Goal: Use online tool/utility: Utilize a website feature to perform a specific function

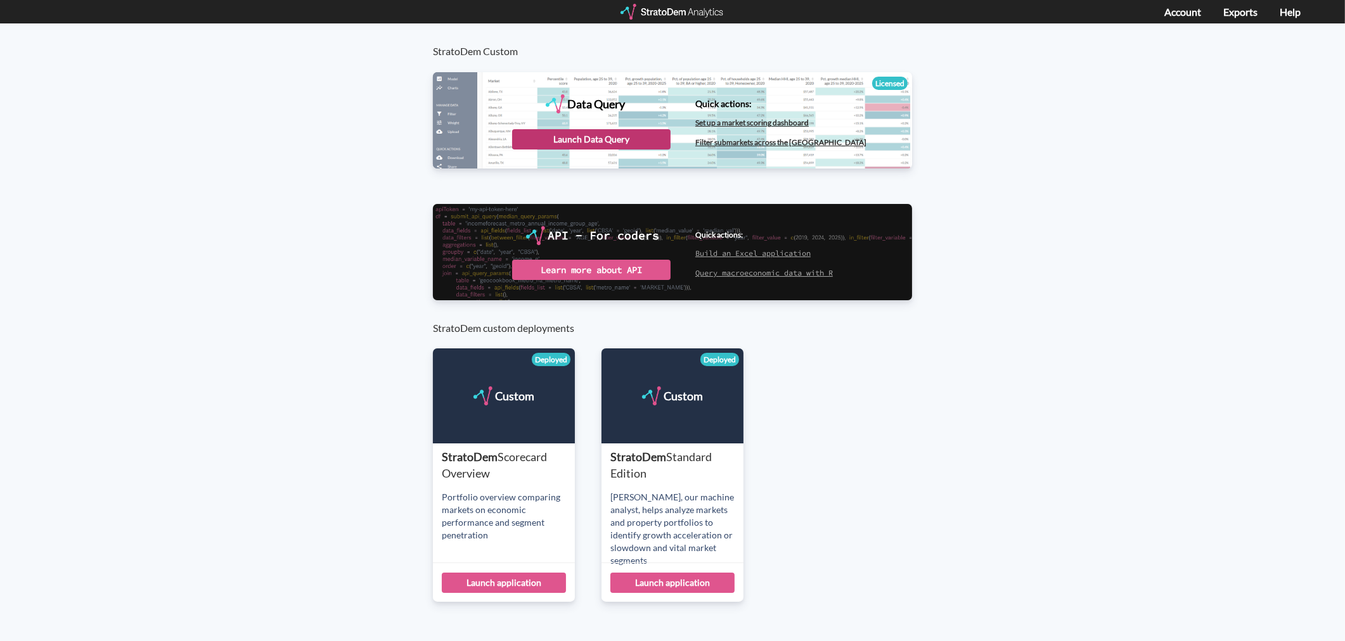
click at [645, 137] on div "Launch Data Query" at bounding box center [591, 139] width 158 height 20
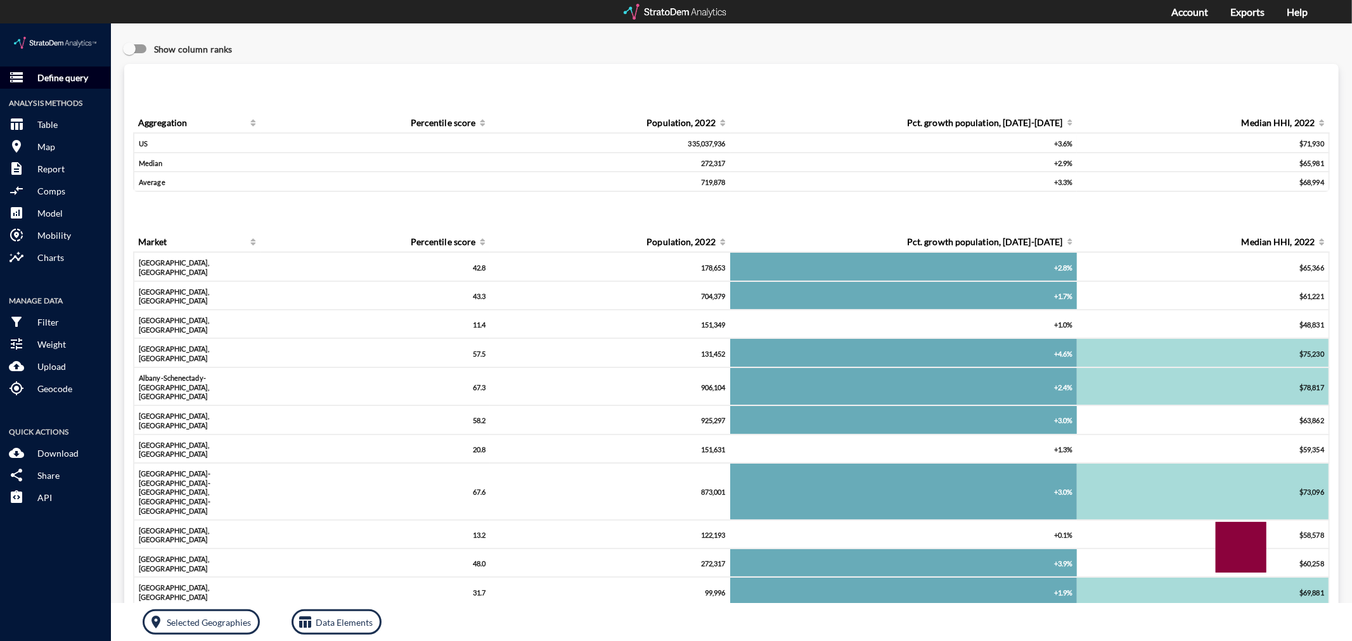
click p "Define query"
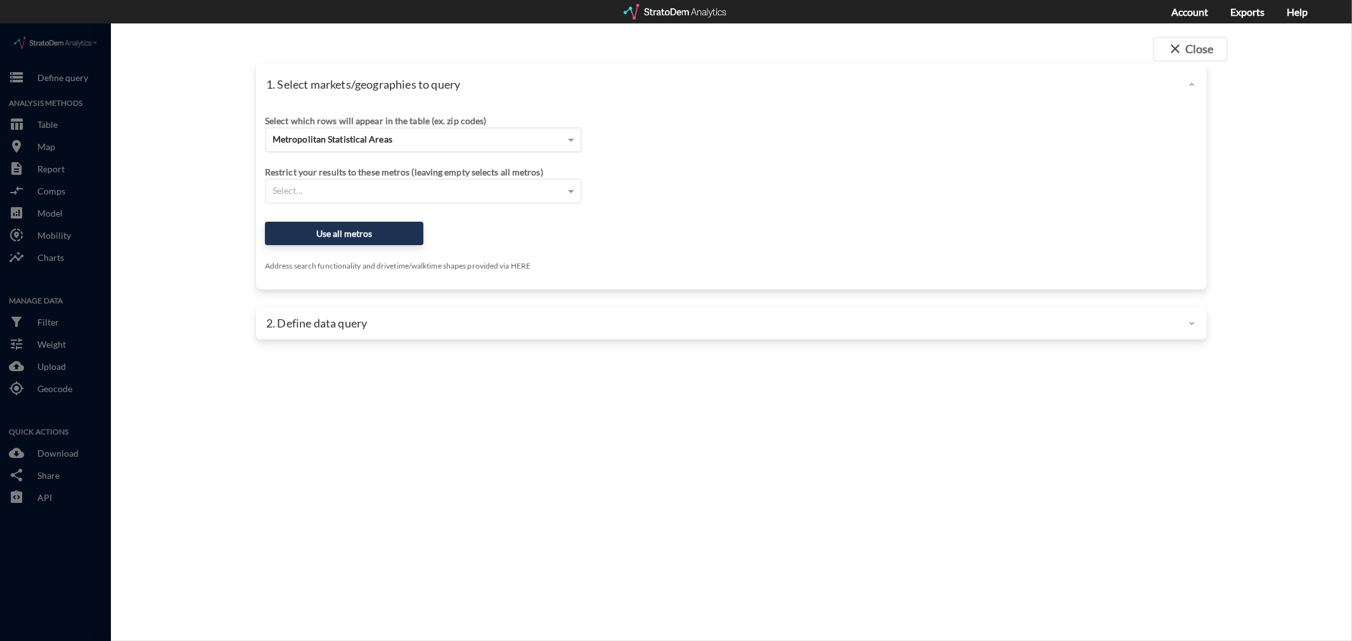
click div "Metropolitan Statistical Areas"
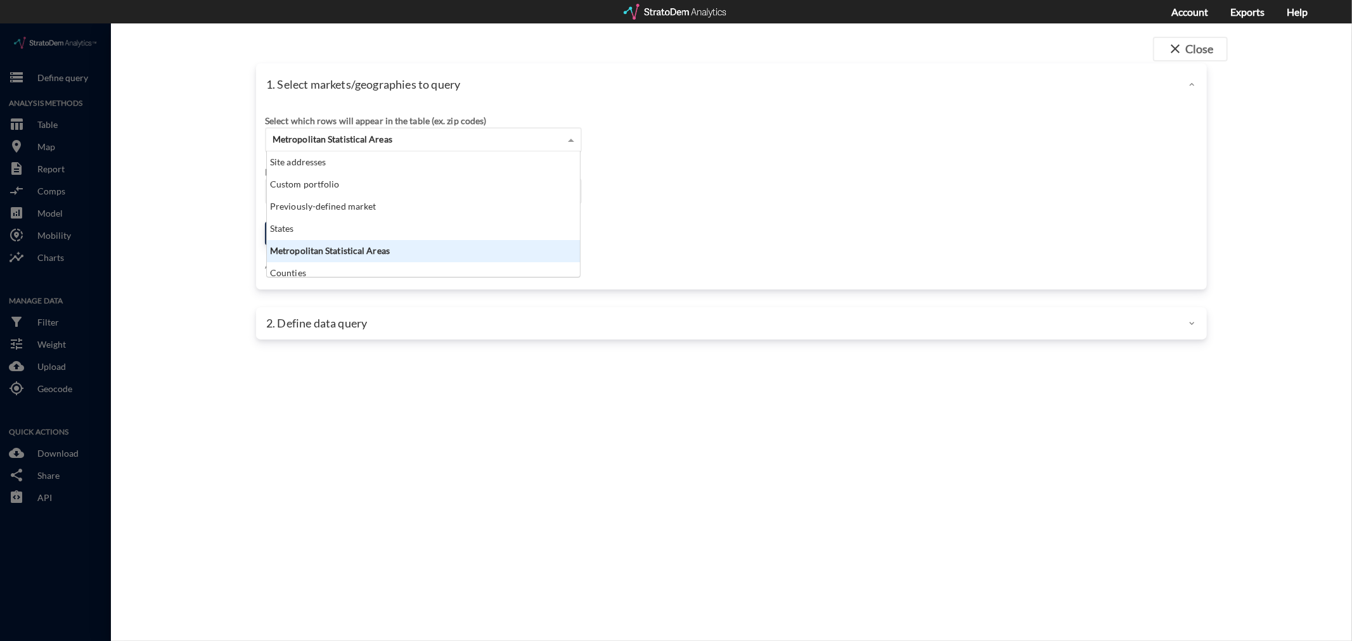
scroll to position [115, 307]
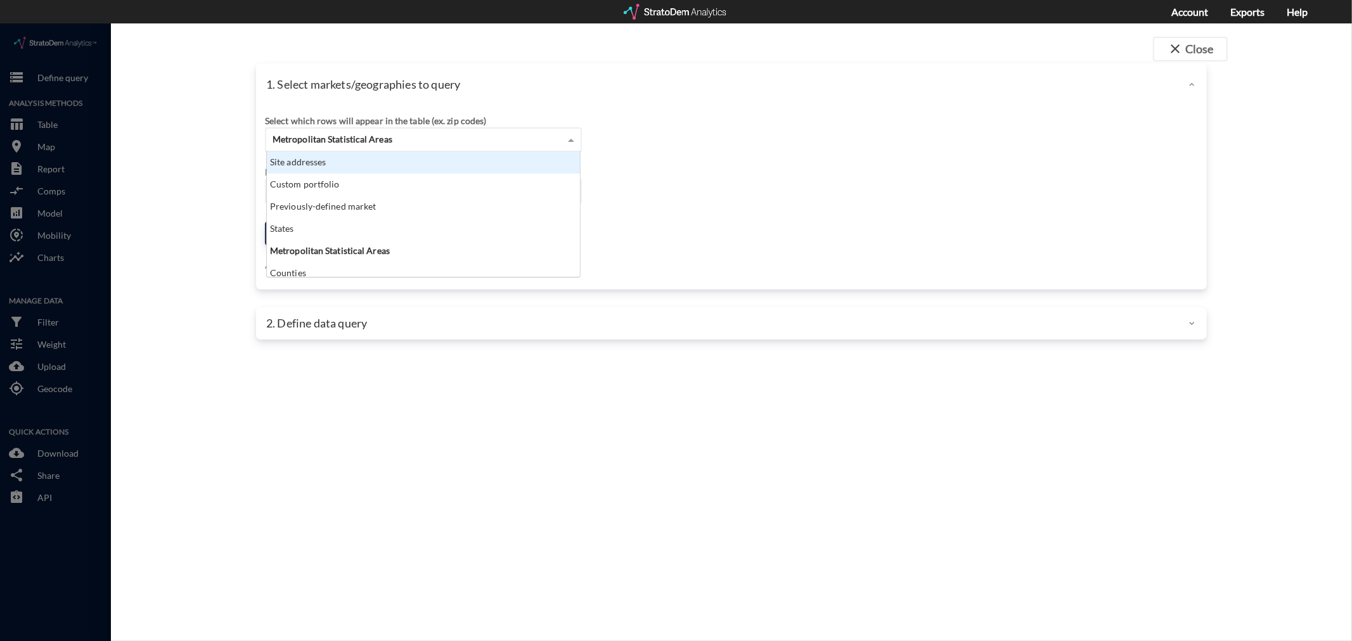
click div "Site addresses"
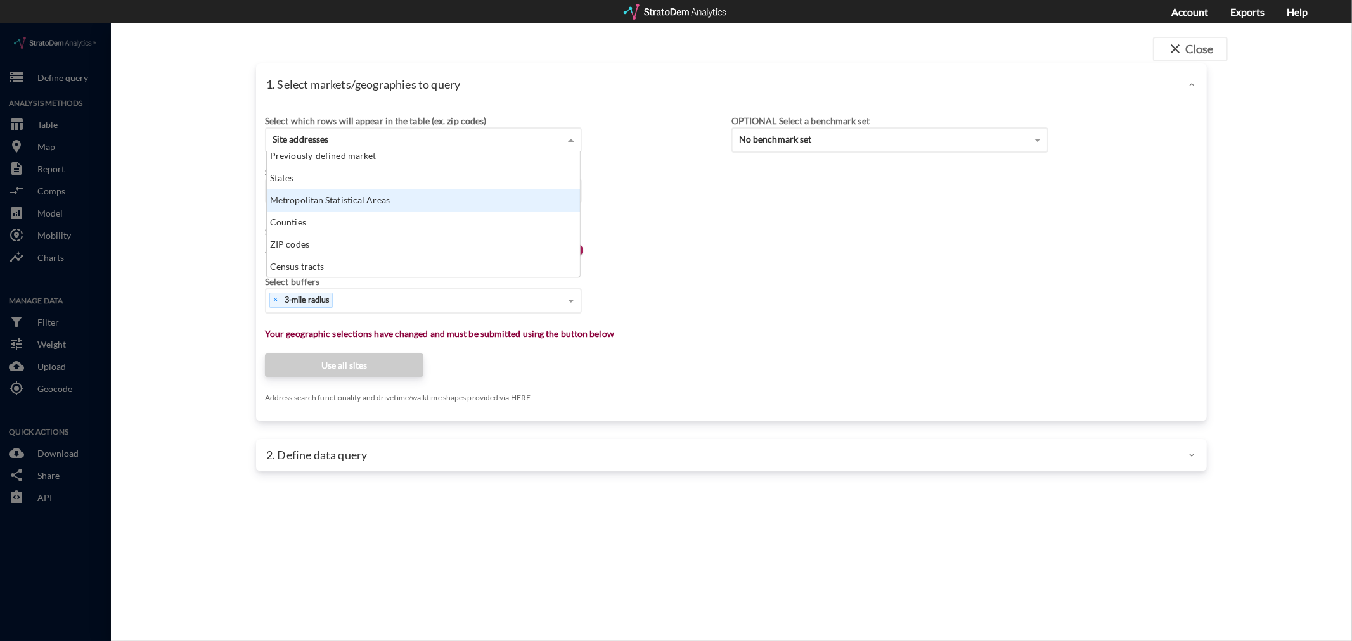
scroll to position [44, 0]
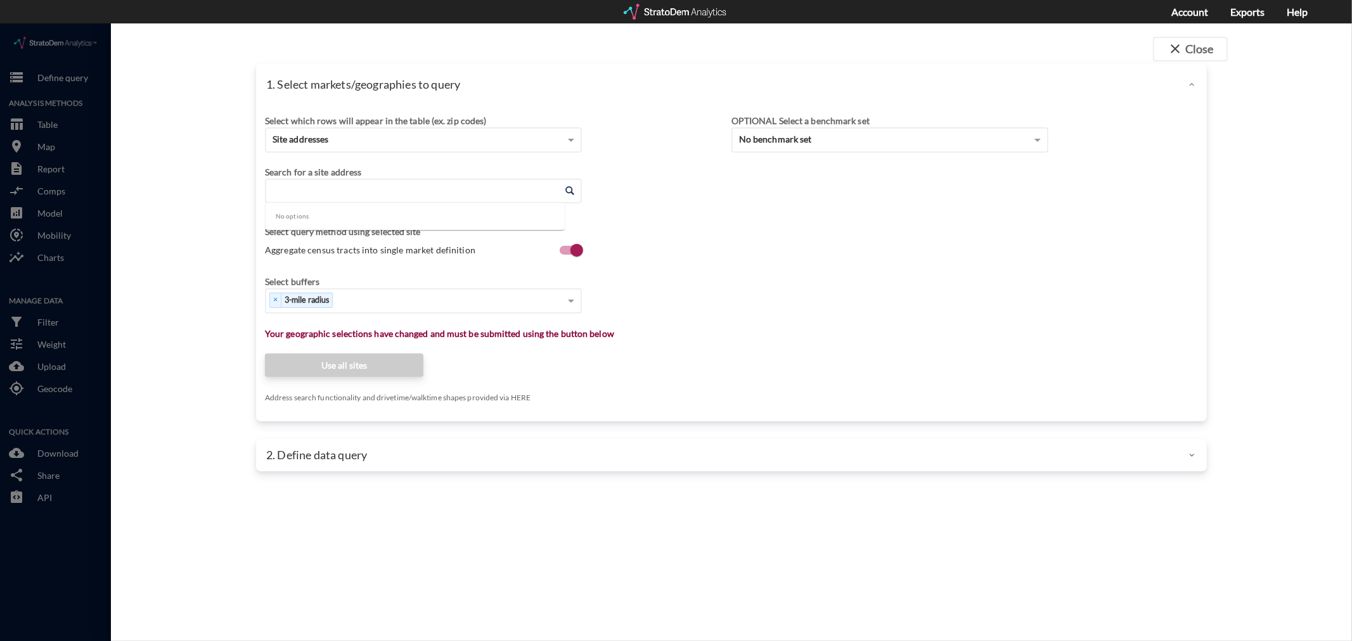
click input "Enter an address"
paste input "[STREET_ADDRESS][PERSON_NAME][PERSON_NAME]"
type input "[STREET_ADDRESS][PERSON_NAME][PERSON_NAME]"
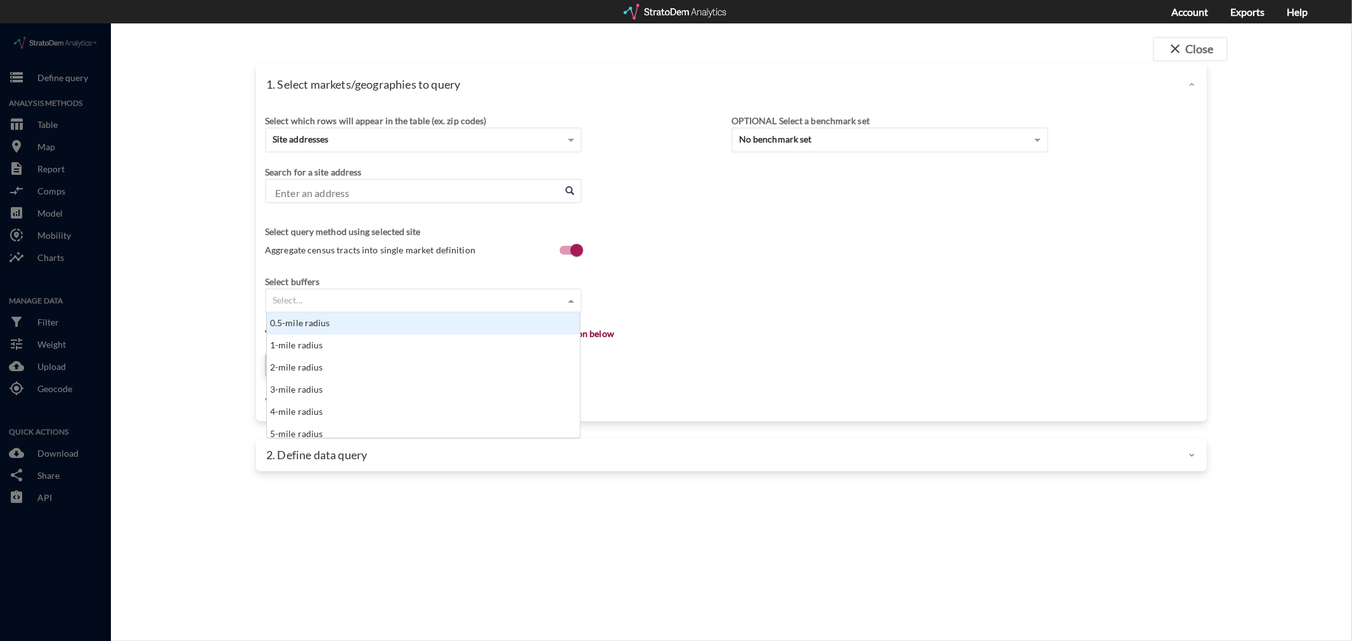
click div "Select..."
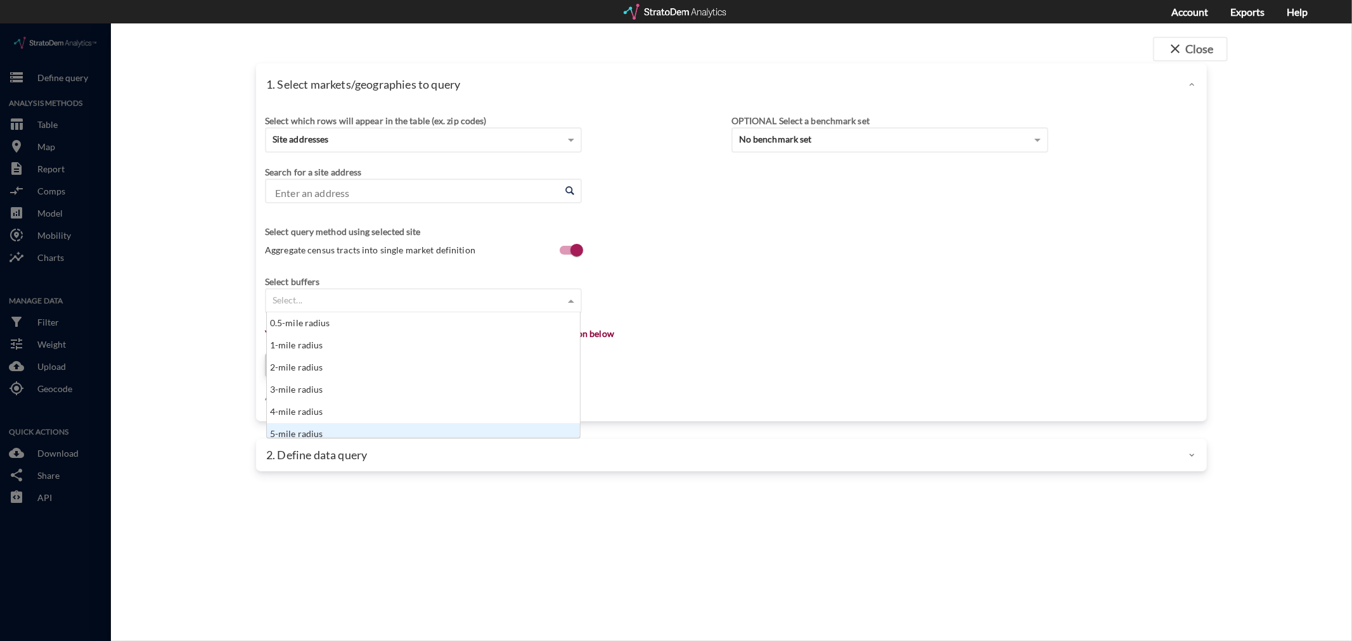
scroll to position [6, 0]
click div "5-mile radius"
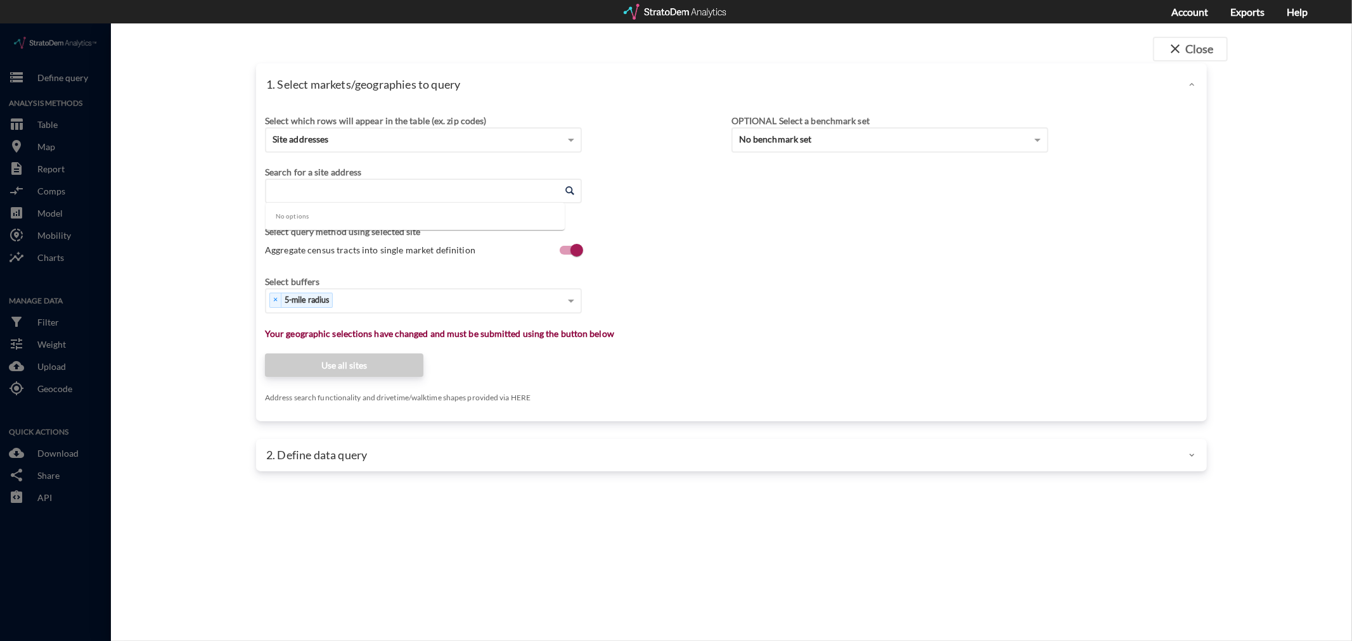
click input "Enter an address"
drag, startPoint x: 336, startPoint y: 167, endPoint x: 330, endPoint y: 158, distance: 10.5
click input "Enter an address"
paste input "[STREET_ADDRESS][PERSON_NAME][PERSON_NAME]"
click input "[STREET_ADDRESS][PERSON_NAME][PERSON_NAME]"
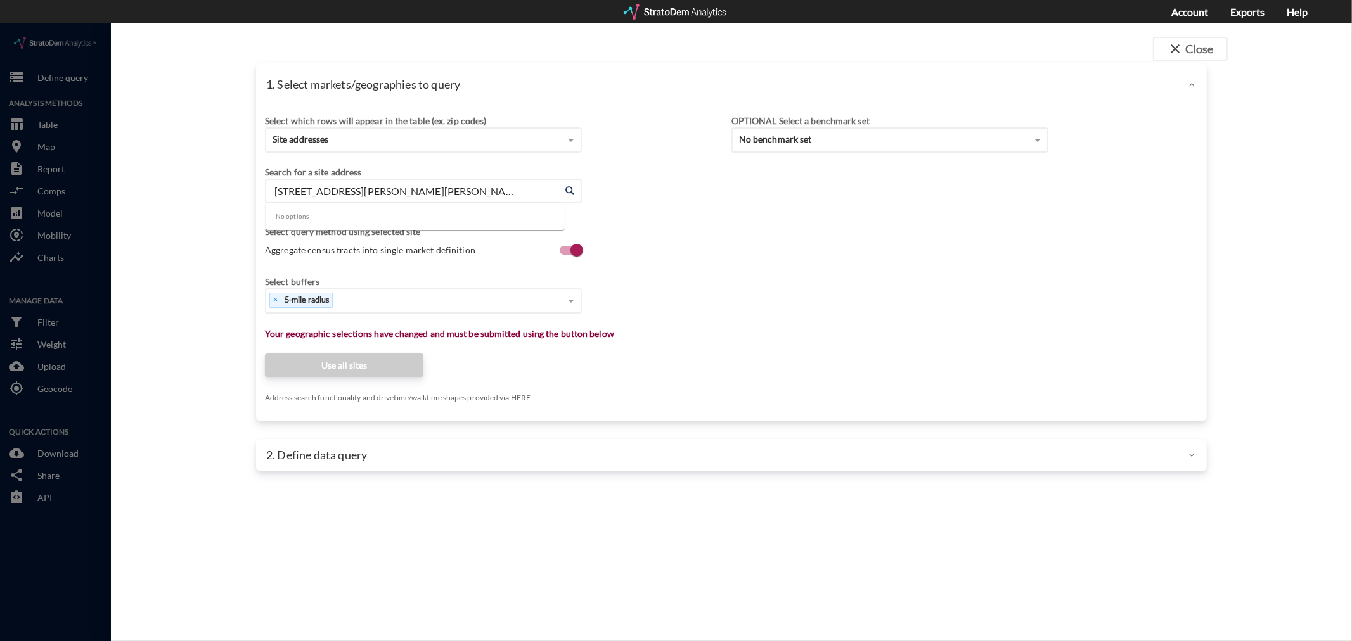
type input "[STREET_ADDRESS][PERSON_NAME][PERSON_NAME]"
drag, startPoint x: 574, startPoint y: 162, endPoint x: 568, endPoint y: 164, distance: 6.8
click div "Enter an address Enter an address"
click div "Enter an address"
click span
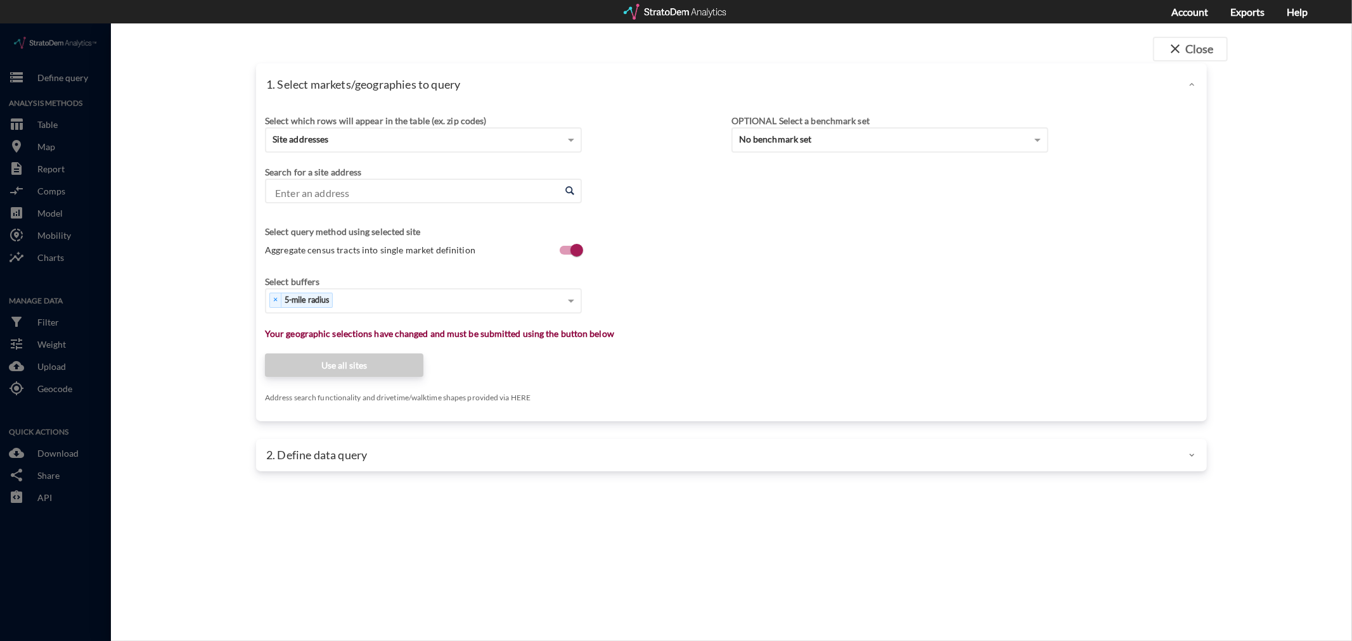
click span
click input "Enter an address"
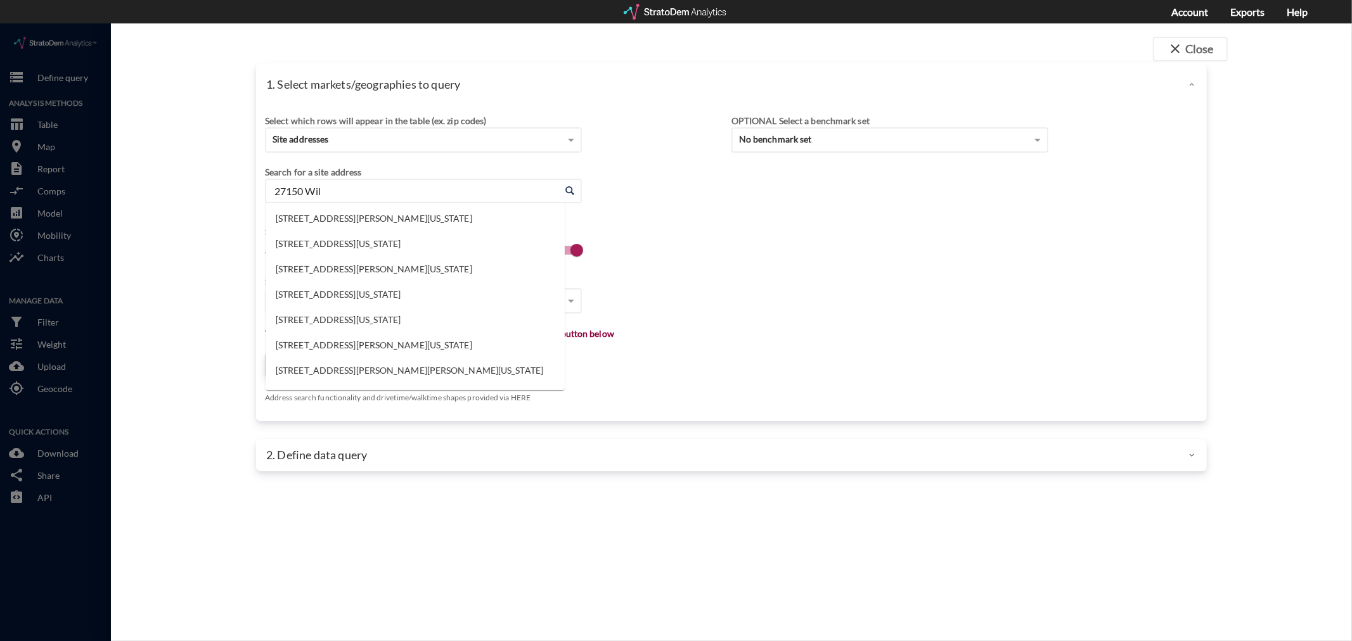
type input "27150 Wil"
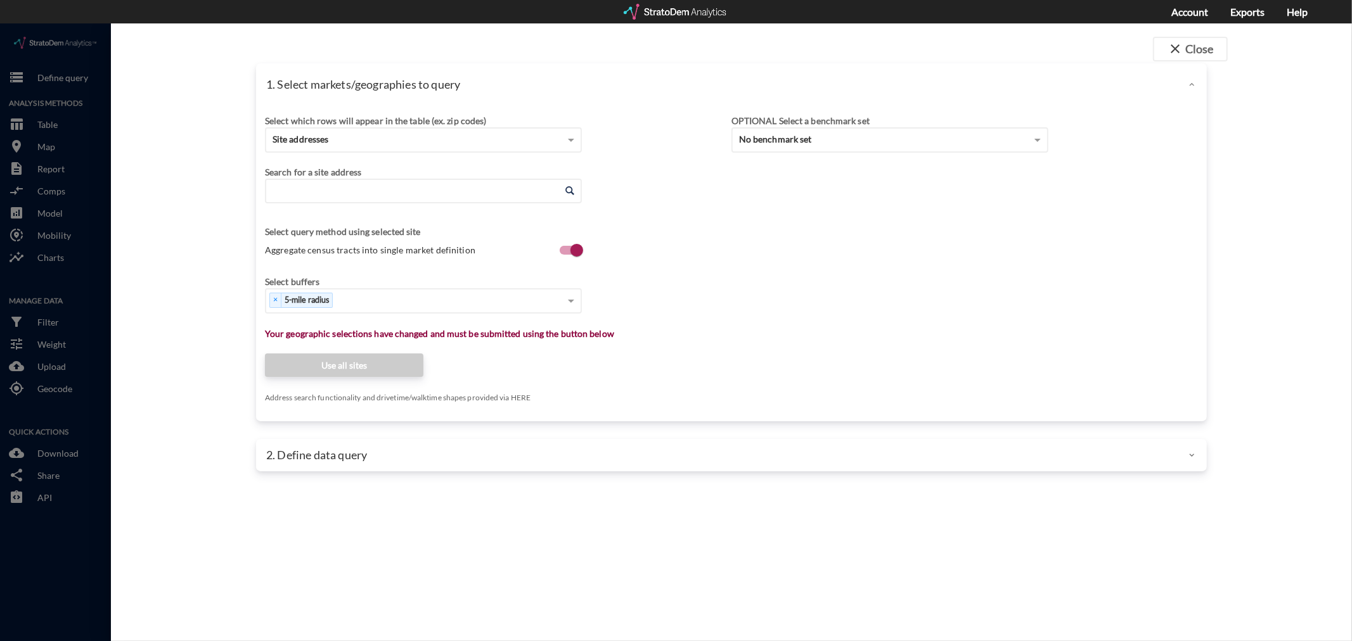
click input "Enter an address"
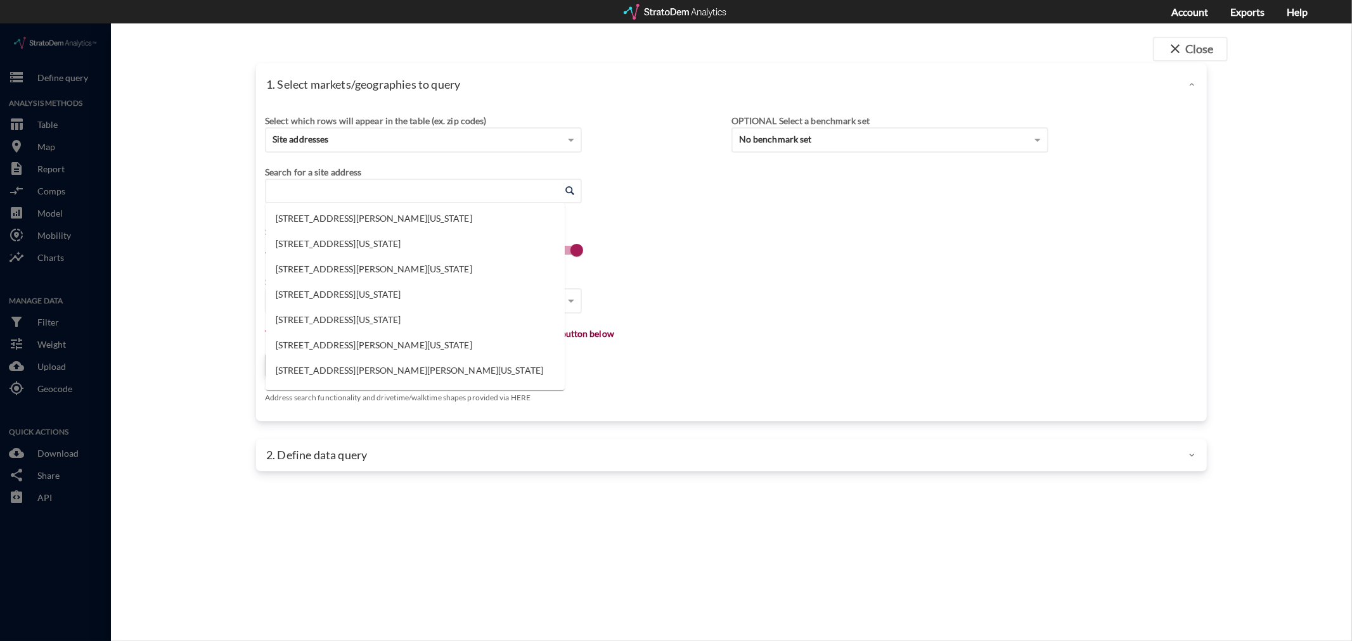
paste input "[STREET_ADDRESS][PERSON_NAME][PERSON_NAME]"
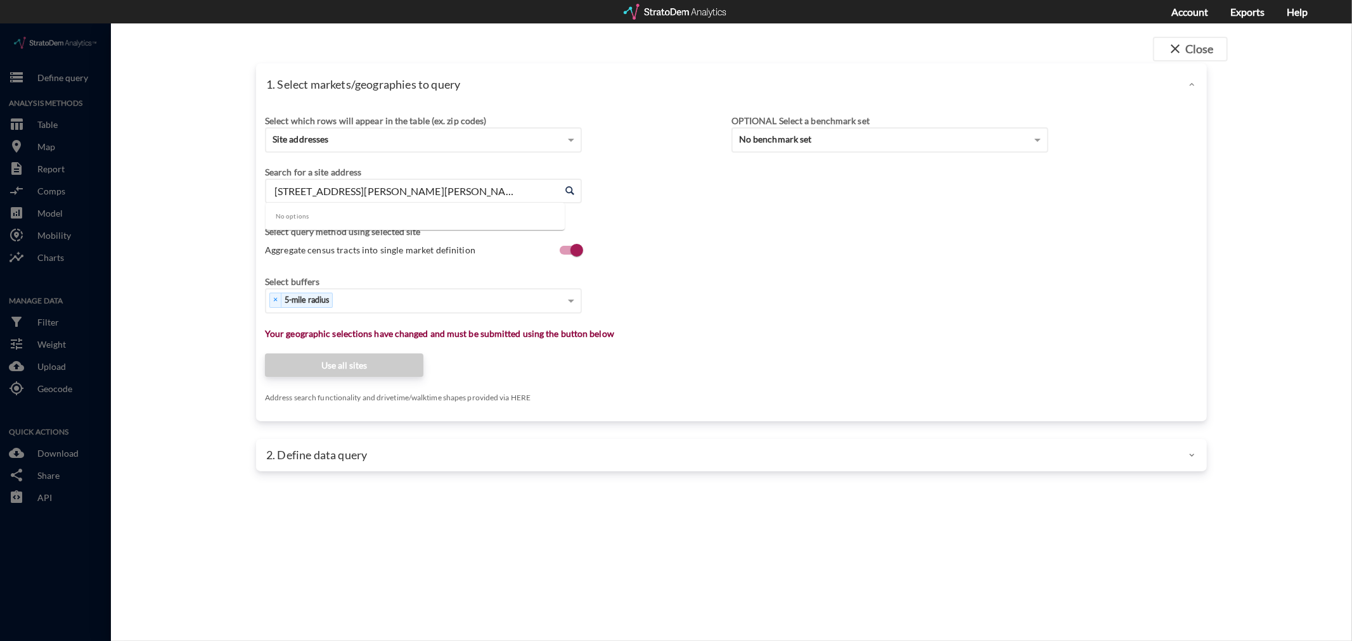
drag, startPoint x: 307, startPoint y: 165, endPoint x: 186, endPoint y: 145, distance: 123.4
click div "1. Select markets/geographies to query Select which rows will appear in the tab…"
type input "[PERSON_NAME][GEOGRAPHIC_DATA][PERSON_NAME]"
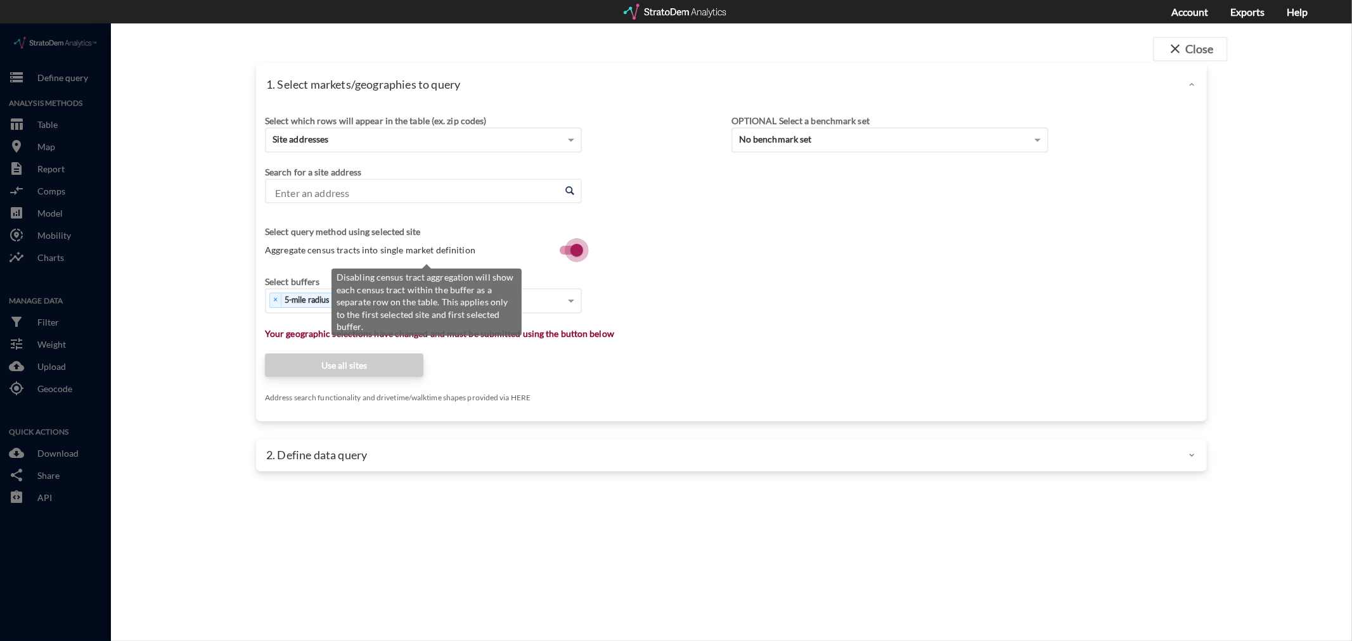
scroll to position [3, 0]
click input "Enter an address"
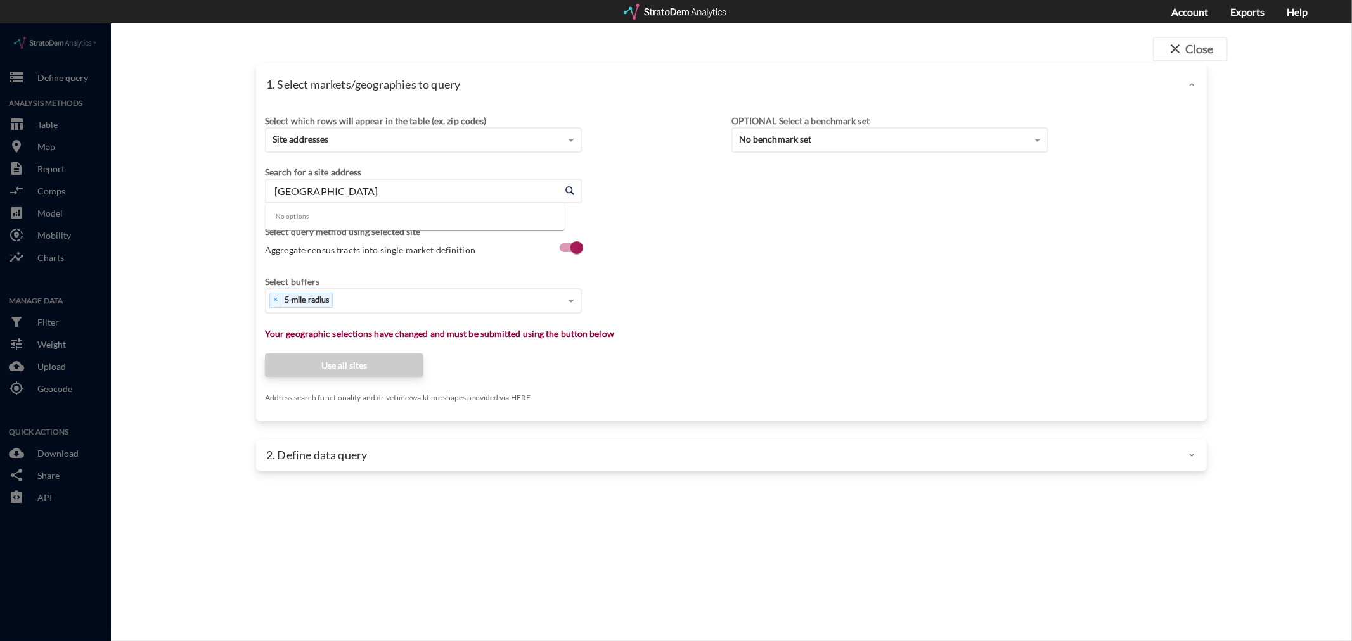
type input "[GEOGRAPHIC_DATA]"
click input "Enter an address"
click li "Flag Stop Way, [GEOGRAPHIC_DATA], [US_STATE]"
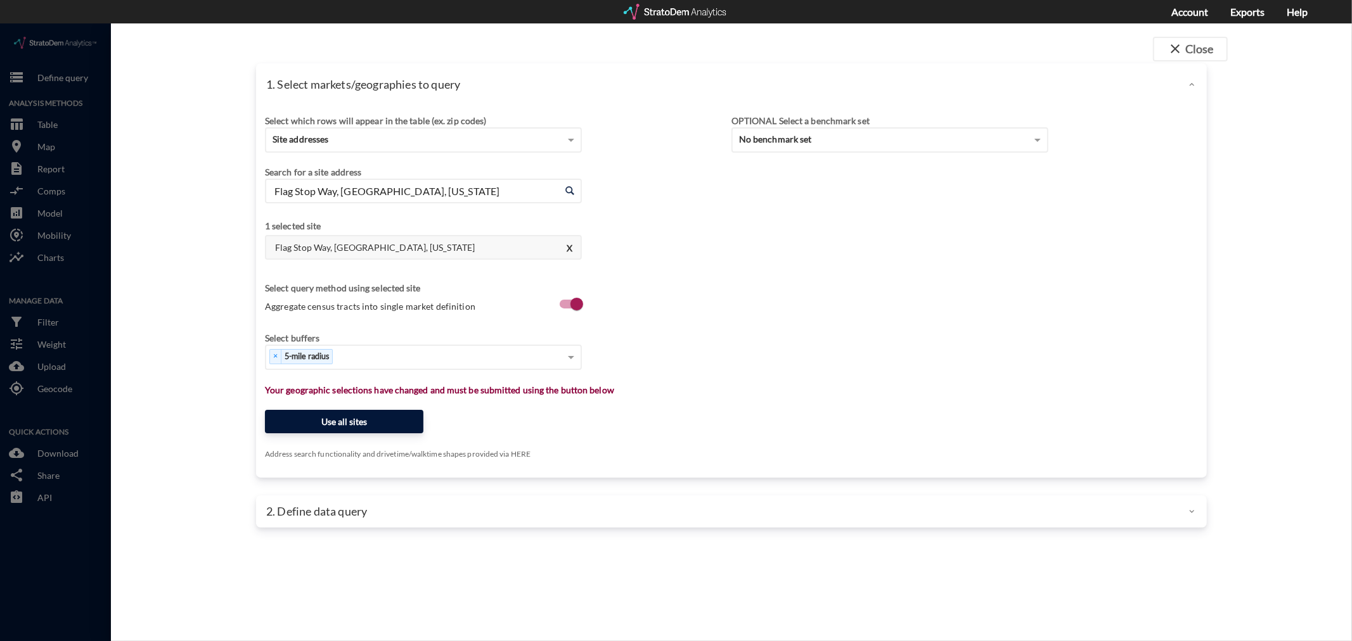
type input "Flag Stop Way, [GEOGRAPHIC_DATA], [US_STATE]"
click button "Use all sites"
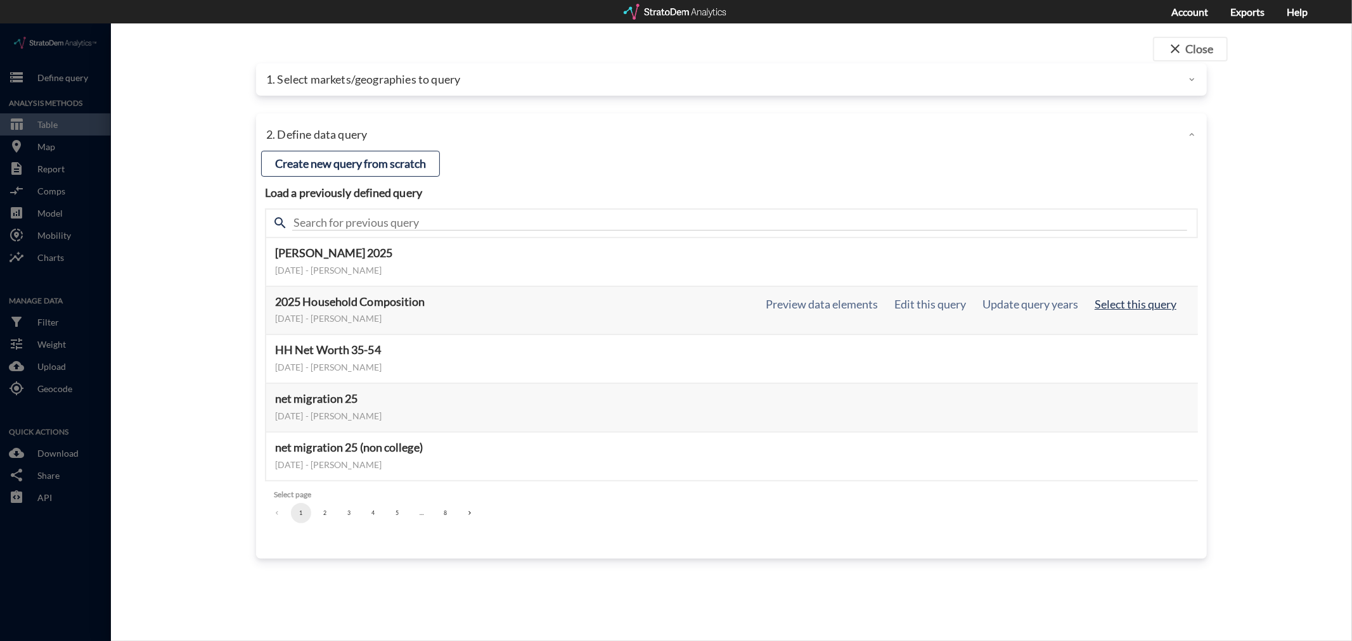
click button "Select this query"
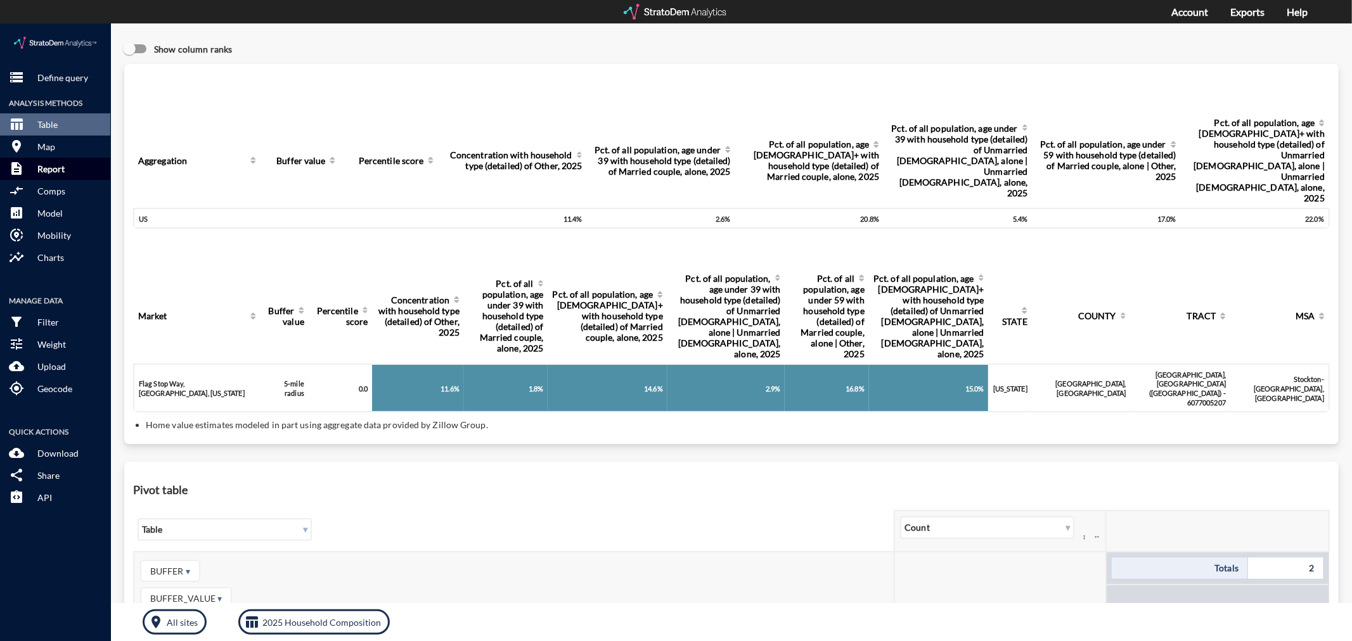
click p "Report"
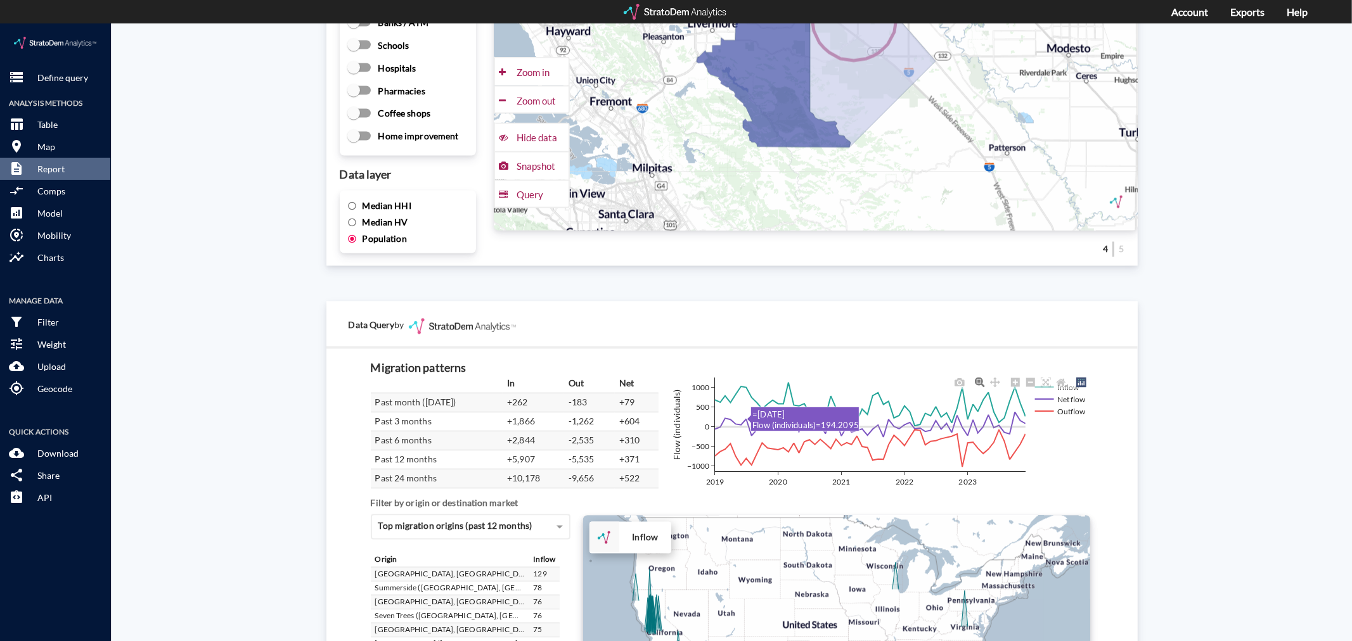
scroll to position [2077, 0]
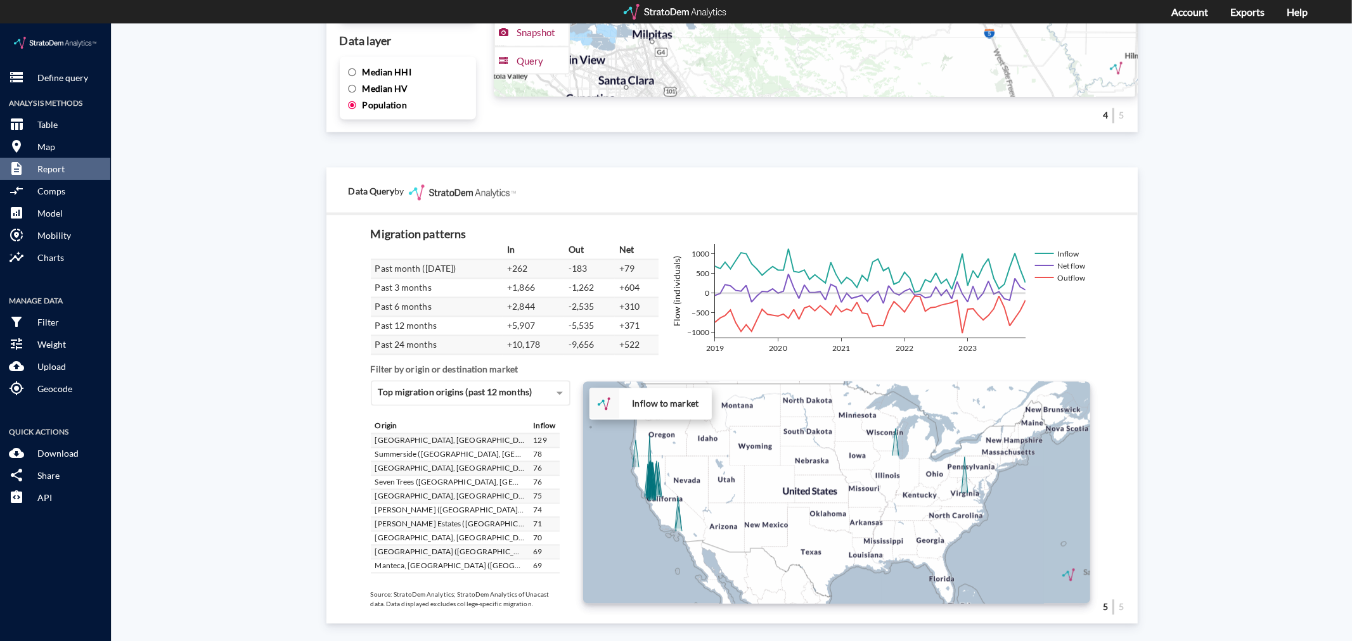
click div "+ − Inflow to market CUSTOMIZE DATA Draw a polygon Draw a rectangle Draw a mark…"
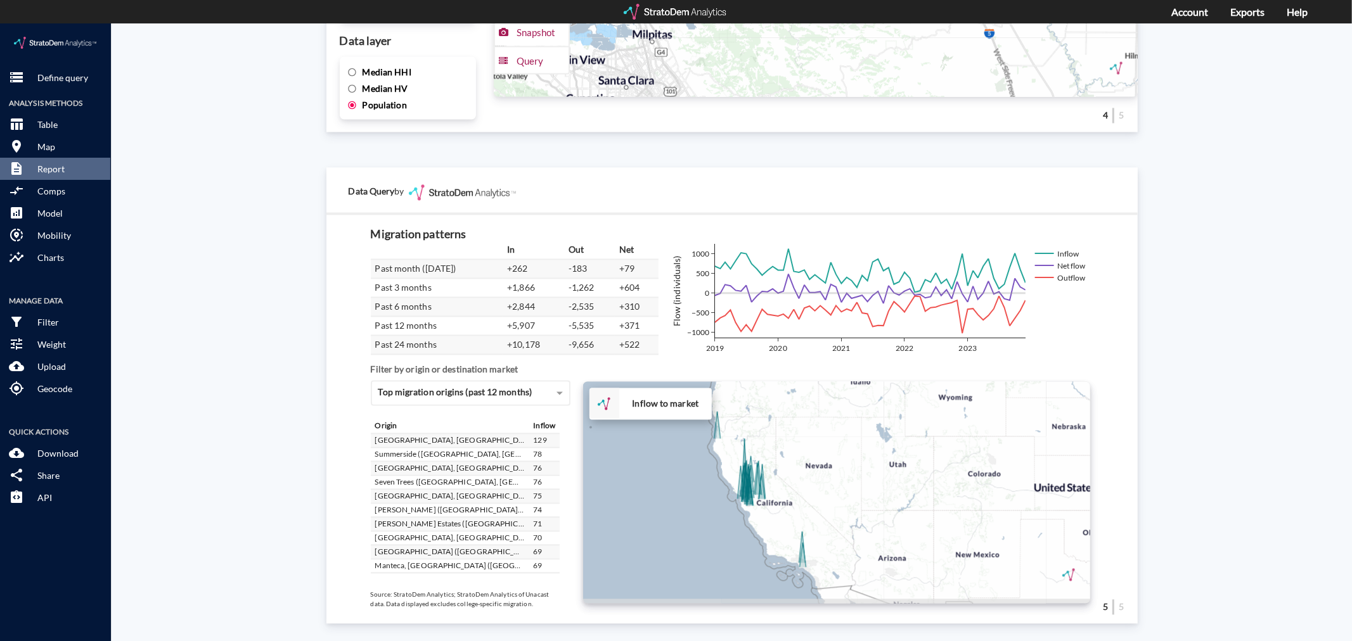
drag, startPoint x: 726, startPoint y: 456, endPoint x: 819, endPoint y: 451, distance: 92.7
click div "+ − Inflow to market CUSTOMIZE DATA Draw a polygon Draw a rectangle Draw a mark…"
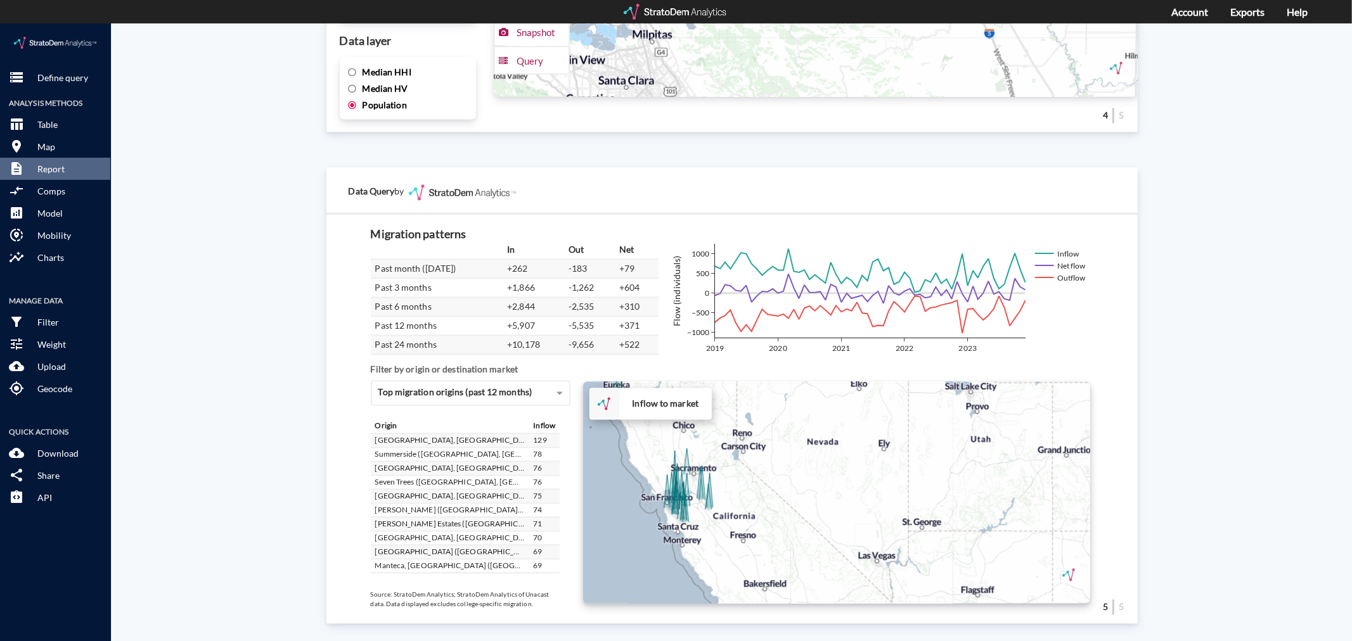
click div "+ − Inflow to market CUSTOMIZE DATA Draw a polygon Draw a rectangle Draw a mark…"
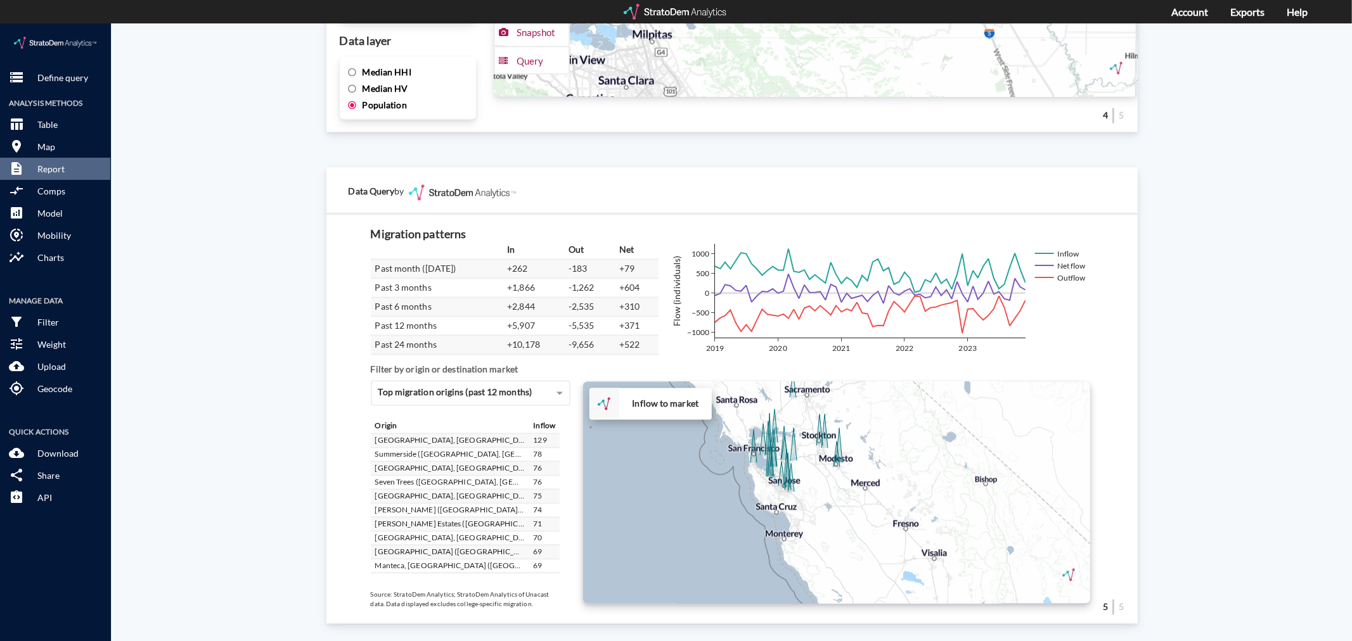
drag, startPoint x: 813, startPoint y: 466, endPoint x: 1025, endPoint y: 434, distance: 214.8
click div "+ − Inflow to market CUSTOMIZE DATA Draw a polygon Draw a rectangle Draw a mark…"
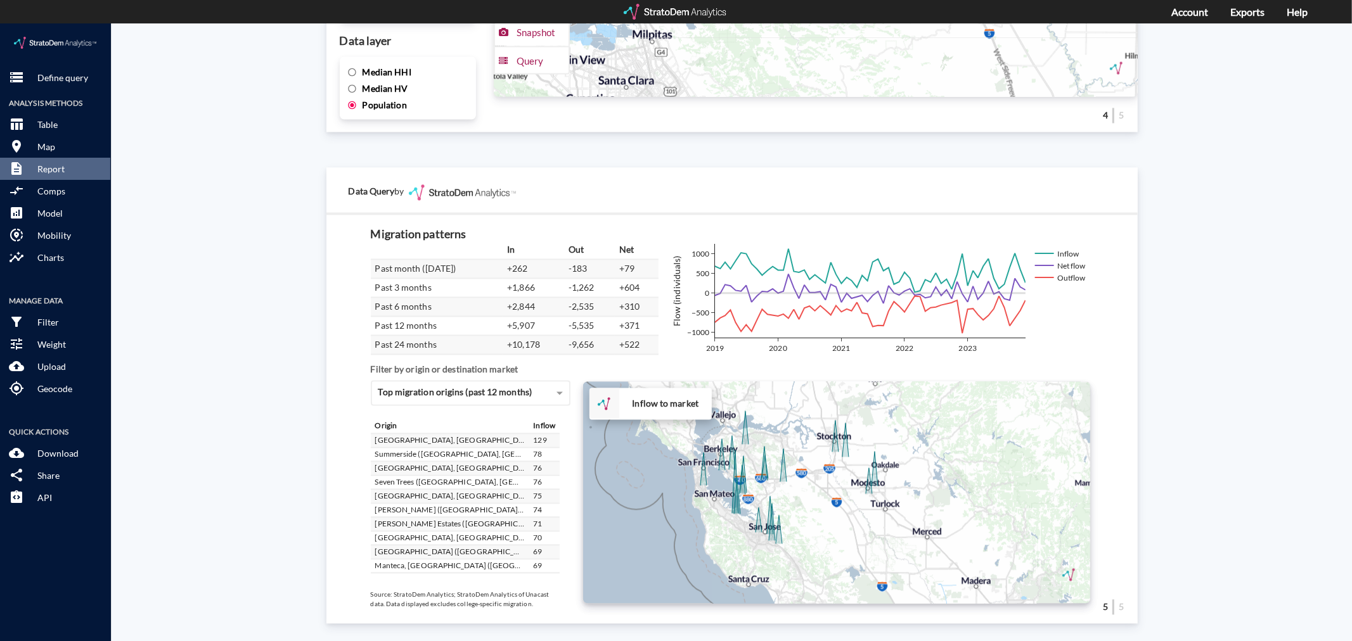
drag, startPoint x: 780, startPoint y: 434, endPoint x: 785, endPoint y: 462, distance: 29.0
click div "+ − Inflow to market CUSTOMIZE DATA Draw a polygon Draw a rectangle Draw a mark…"
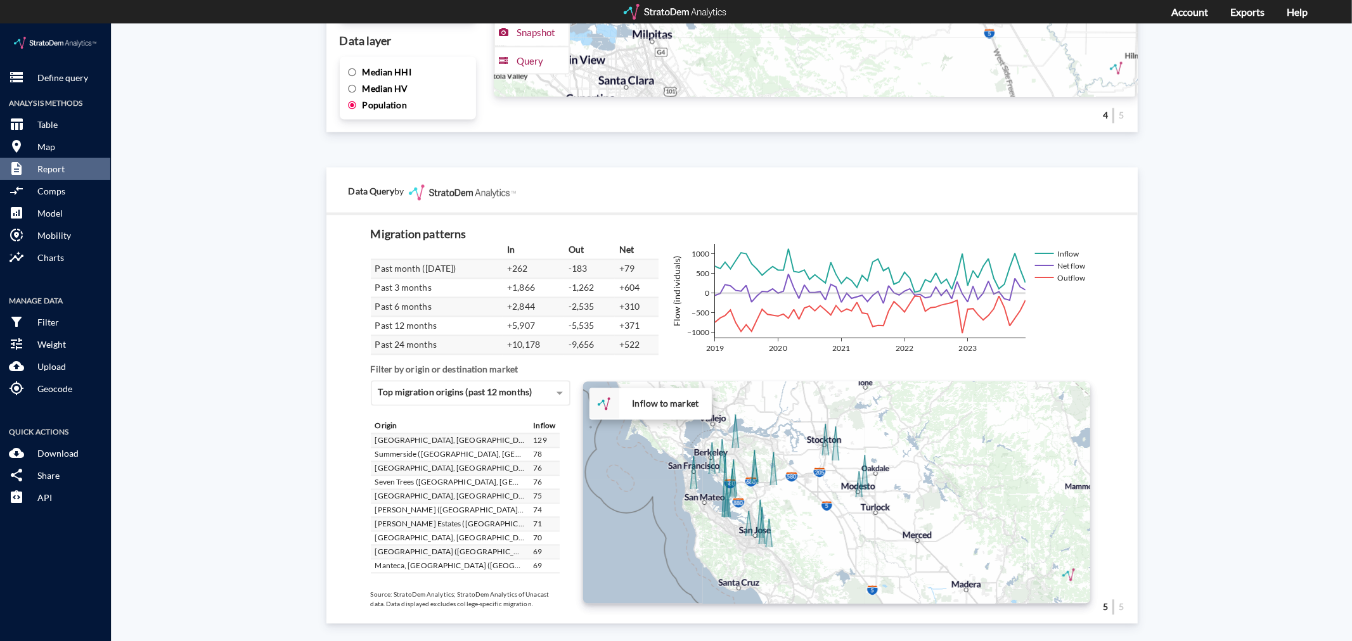
drag, startPoint x: 794, startPoint y: 447, endPoint x: 788, endPoint y: 448, distance: 6.5
click div "+ − Inflow to market CUSTOMIZE DATA Draw a polygon Draw a rectangle Draw a mark…"
click strong "Inflow to market"
click span "Top migration origins (past 12 months)"
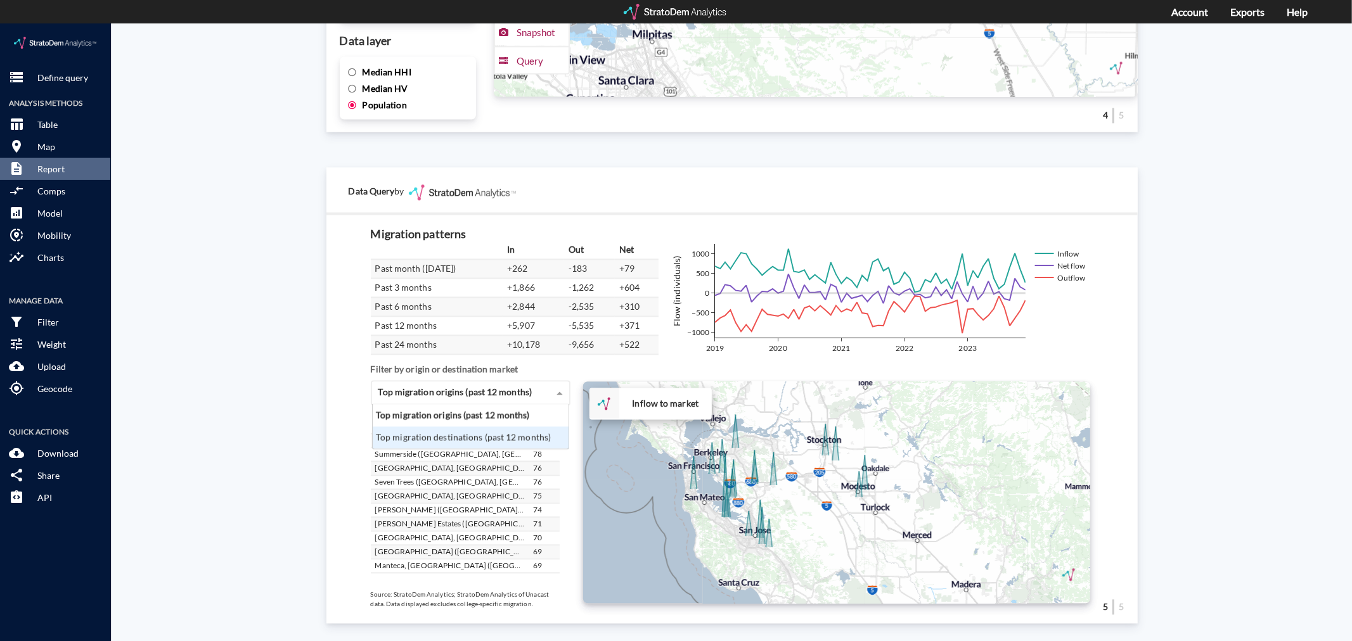
click div "Top migration destinations (past 12 months)"
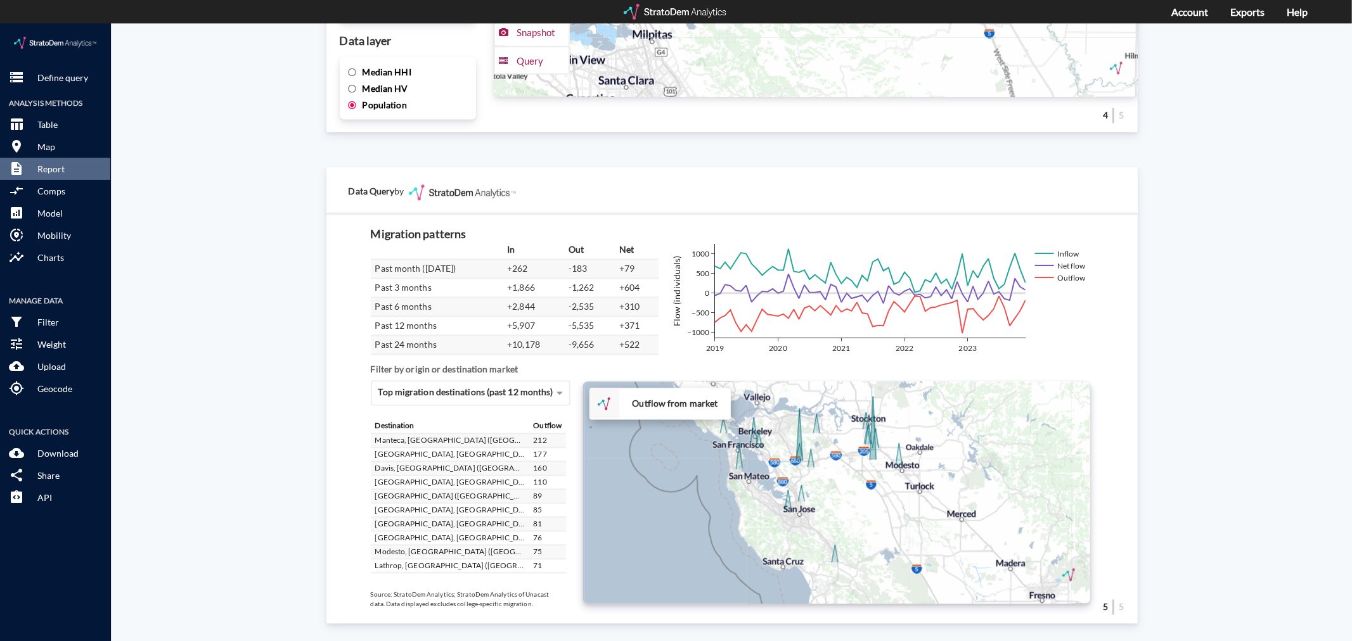
drag, startPoint x: 770, startPoint y: 422, endPoint x: 815, endPoint y: 404, distance: 48.0
click div "+ − Outflow from market CUSTOMIZE DATA Draw a polygon Draw a rectangle Draw a m…"
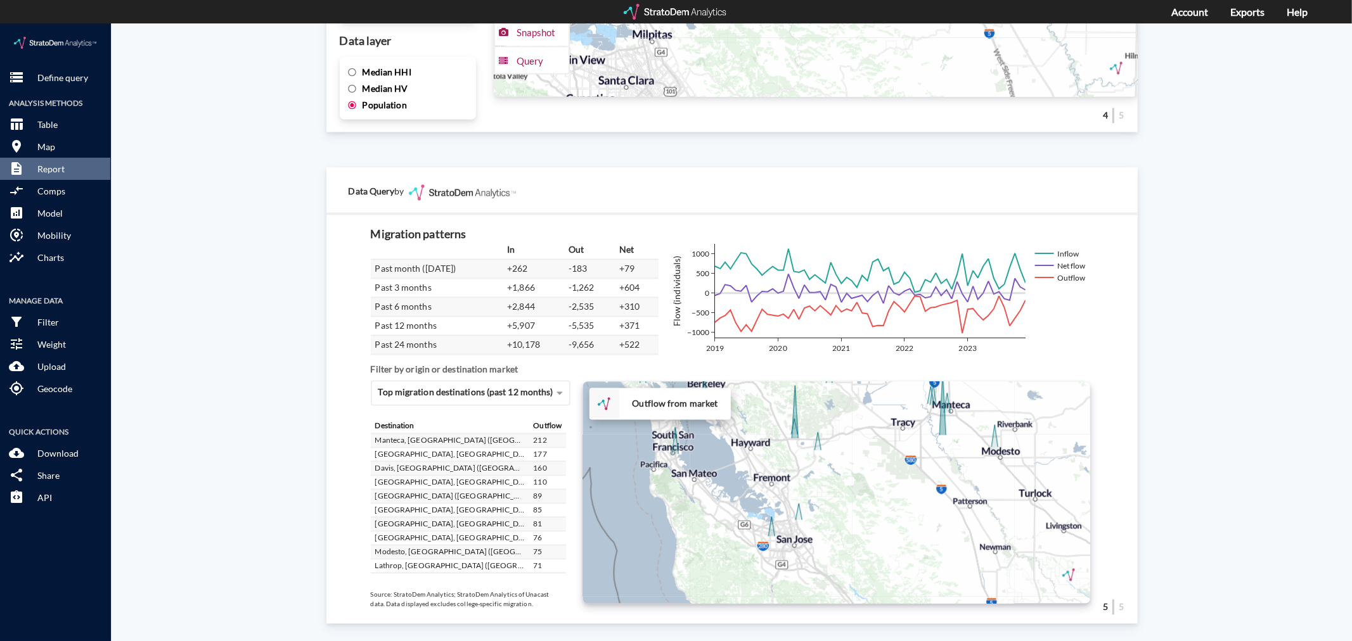
click div "+ − Outflow from market CUSTOMIZE DATA Draw a polygon Draw a rectangle Draw a m…"
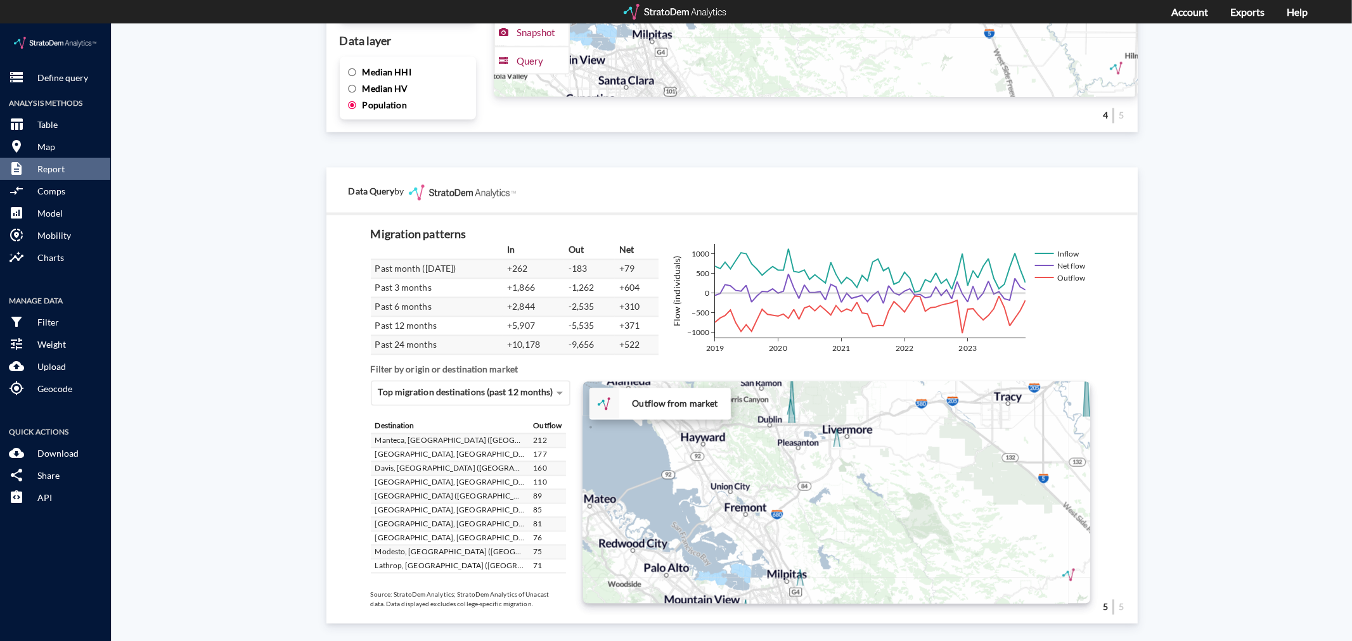
click div "+ − Outflow from market CUSTOMIZE DATA Draw a polygon Draw a rectangle Draw a m…"
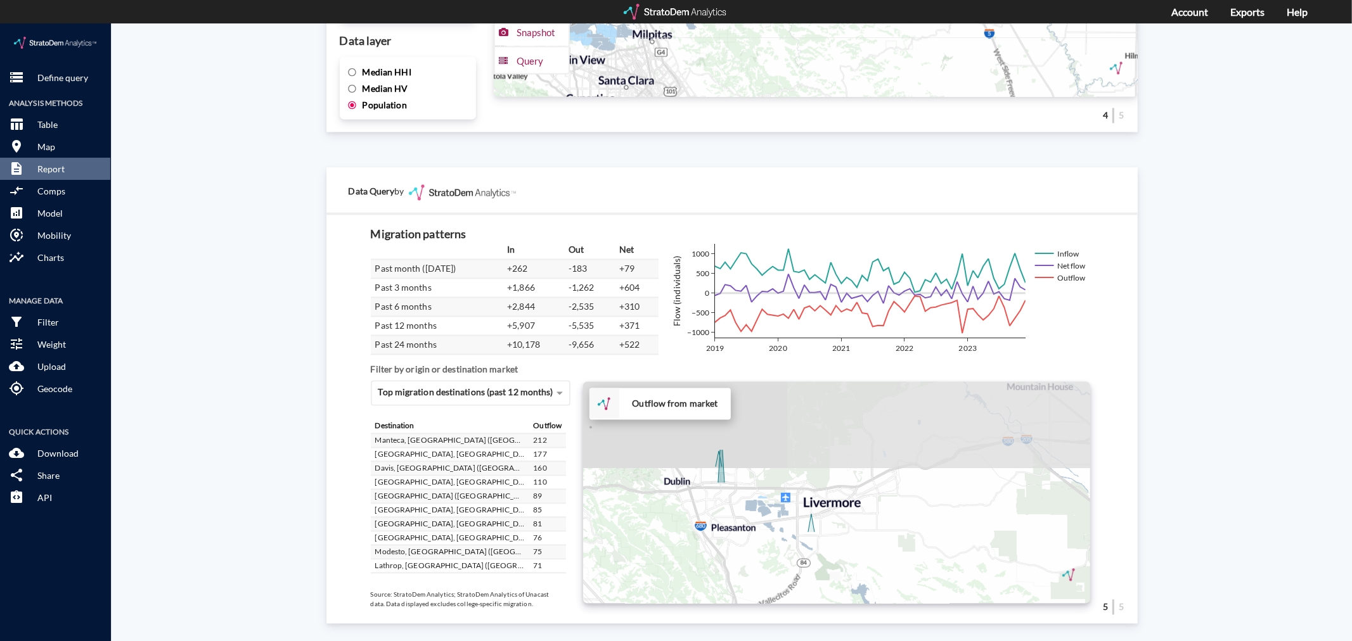
drag, startPoint x: 828, startPoint y: 419, endPoint x: 827, endPoint y: 475, distance: 56.4
click div "+ − Outflow from market CUSTOMIZE DATA Draw a polygon Draw a rectangle Draw a m…"
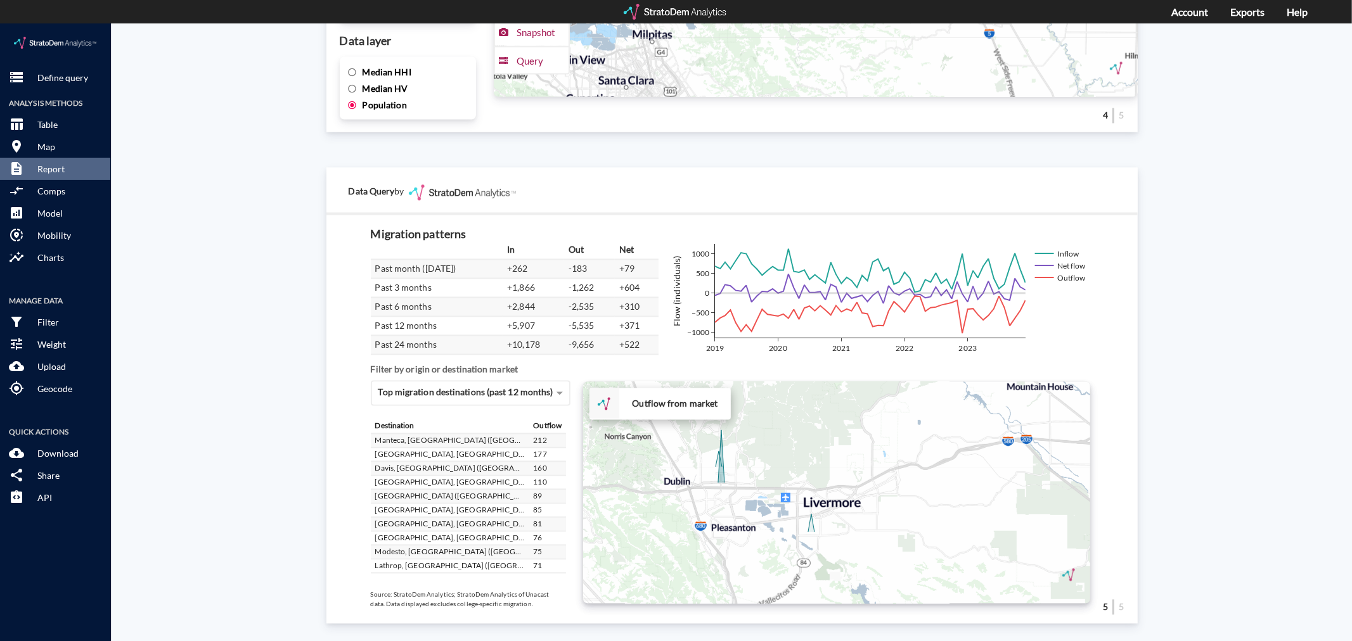
scroll to position [141, 0]
click div "+ − Outflow from market CUSTOMIZE DATA Draw a polygon Draw a rectangle Draw a m…"
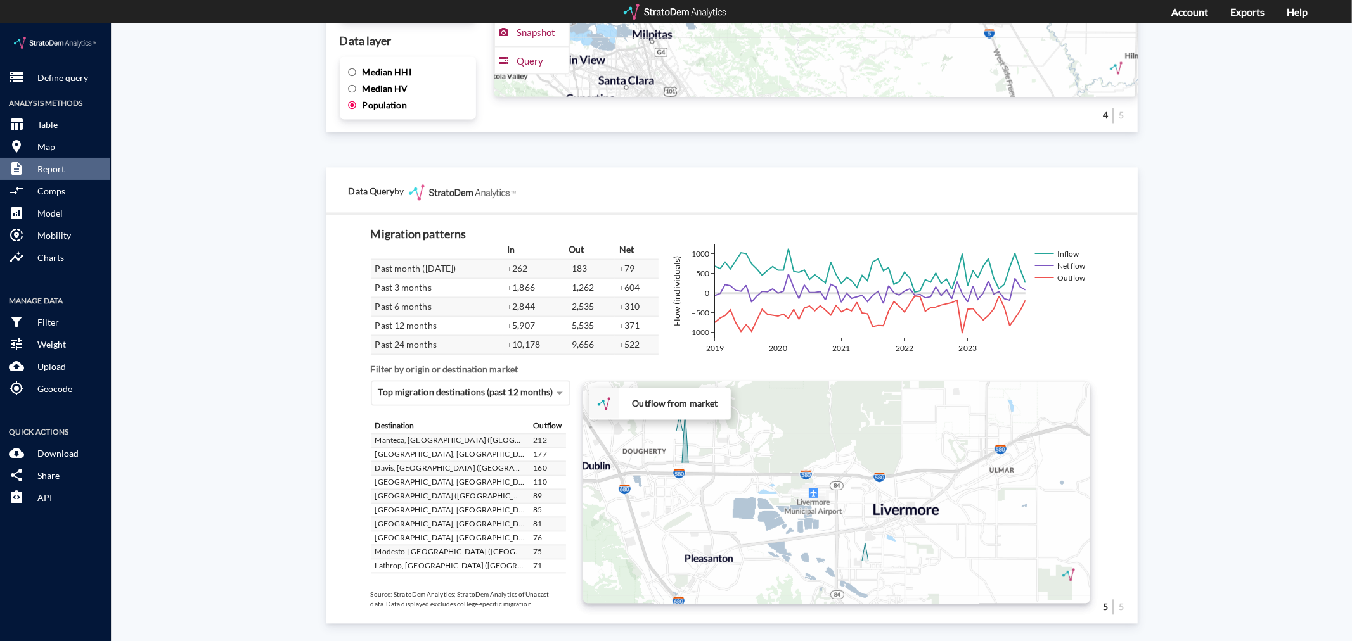
click div "Site report Generate a site report for a given location, (optionally) benchmark…"
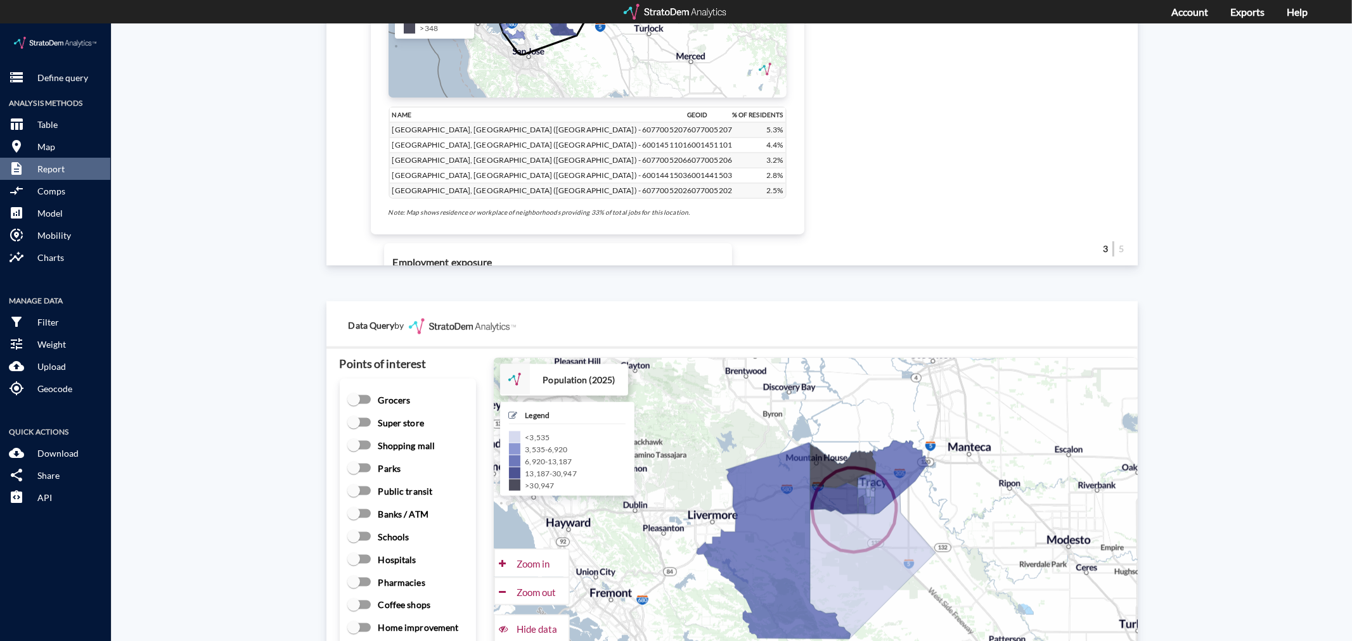
scroll to position [1443, 0]
